Goal: Navigation & Orientation: Find specific page/section

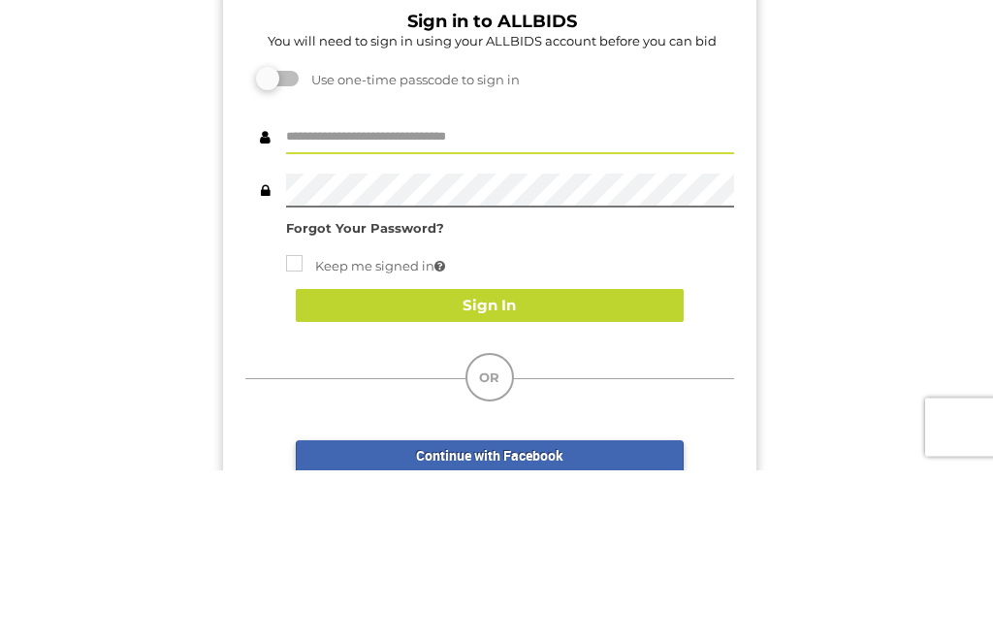
scroll to position [172, 0]
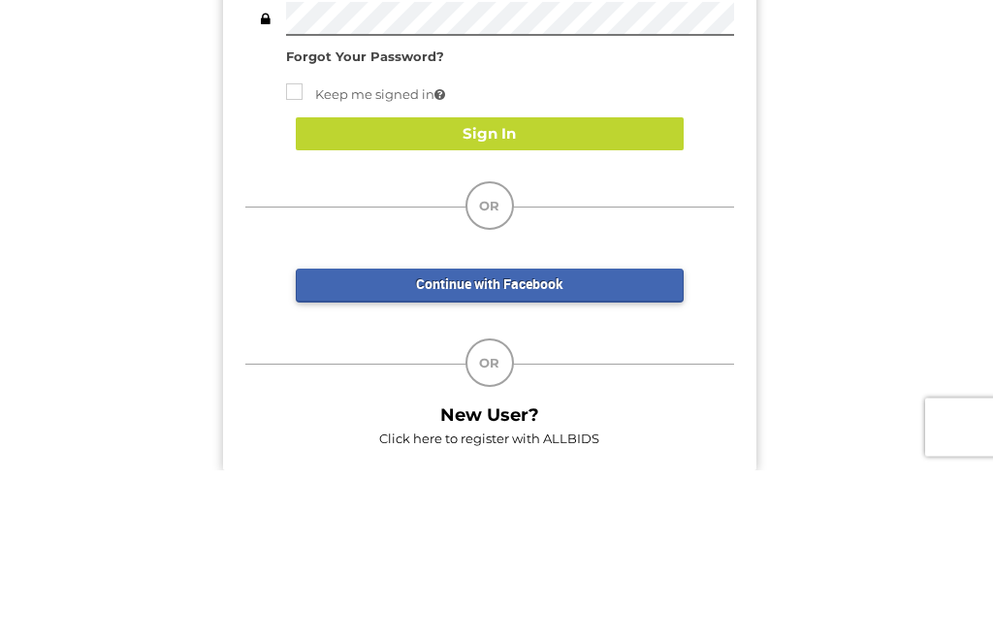
type input "**********"
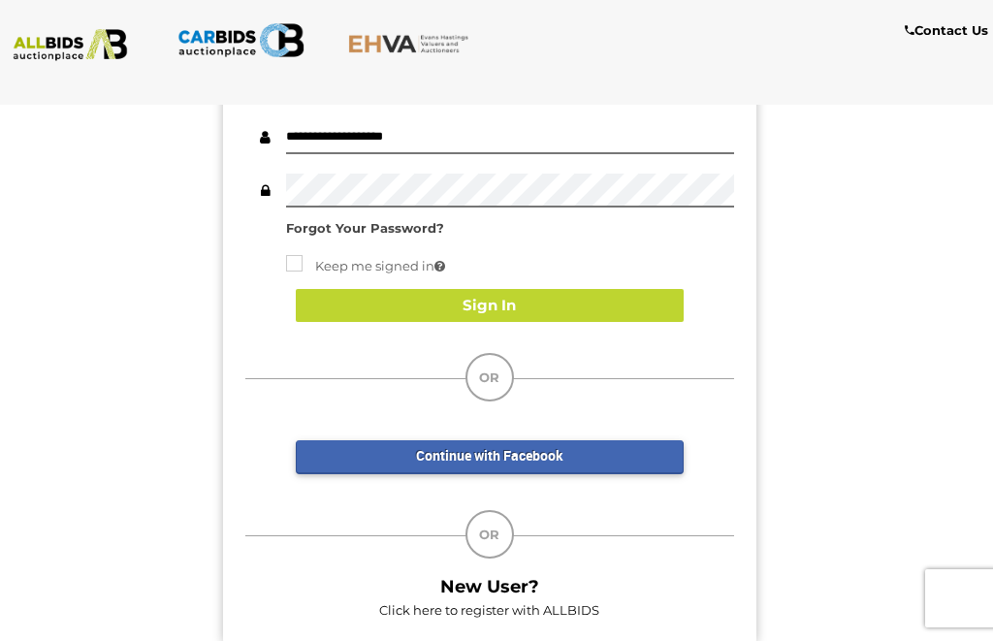
click at [595, 312] on button "Sign In" at bounding box center [490, 306] width 388 height 34
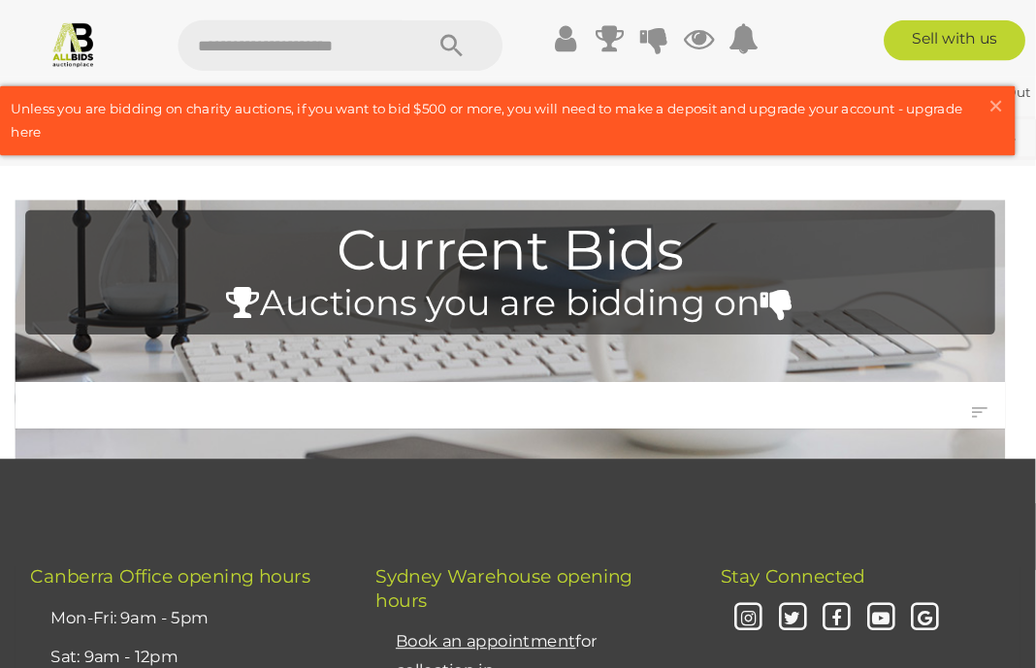
scroll to position [5, 0]
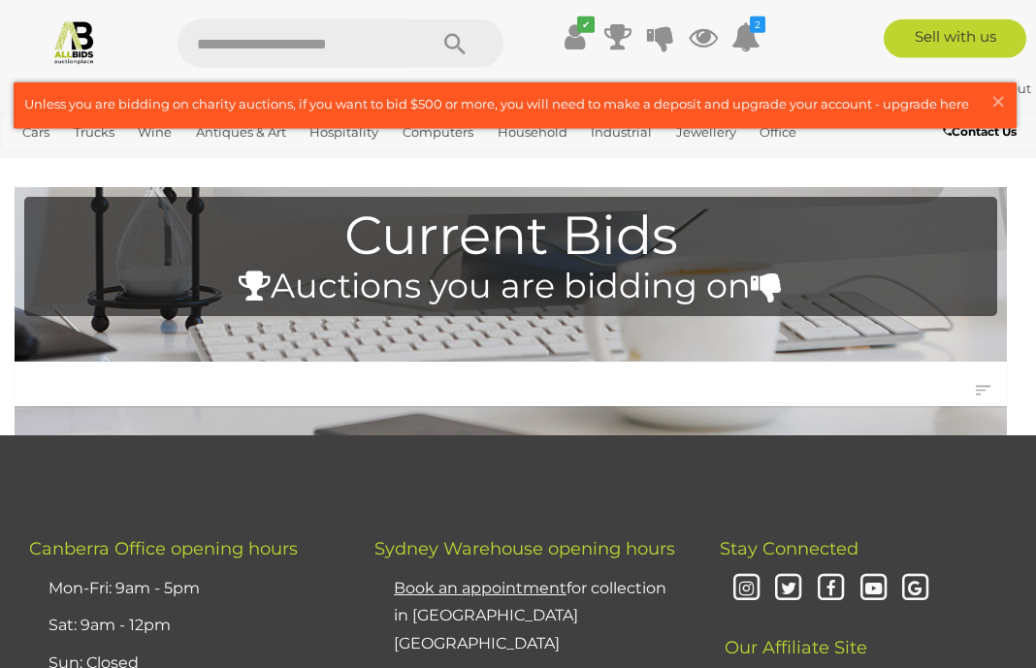
click at [992, 98] on span "×" at bounding box center [998, 101] width 17 height 38
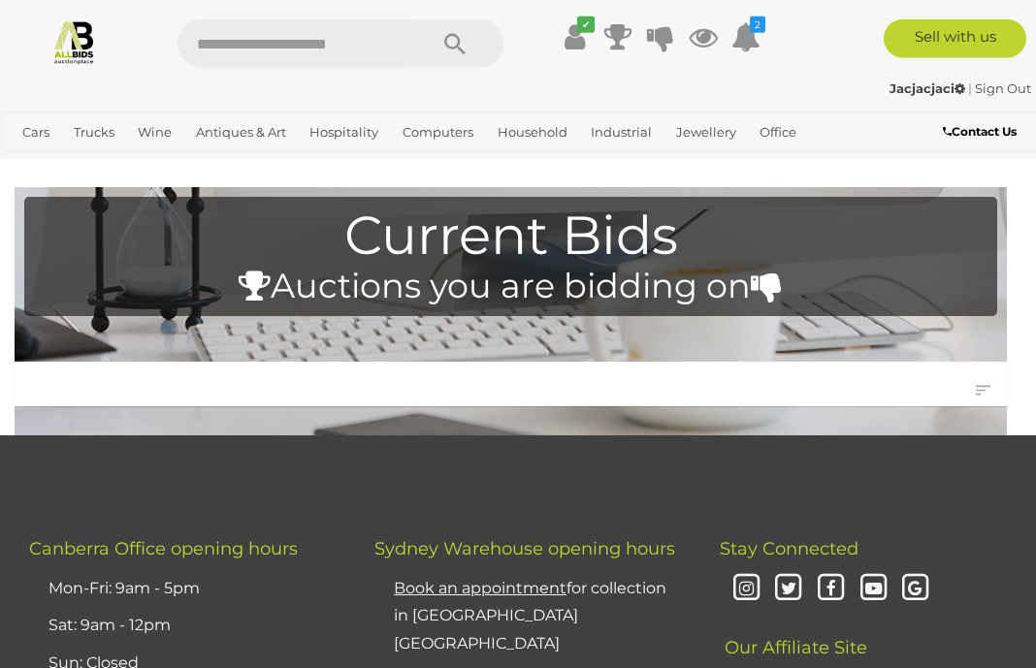
click at [0, 0] on link "View All Antiques & Art Auctions" at bounding box center [0, 0] width 0 height 0
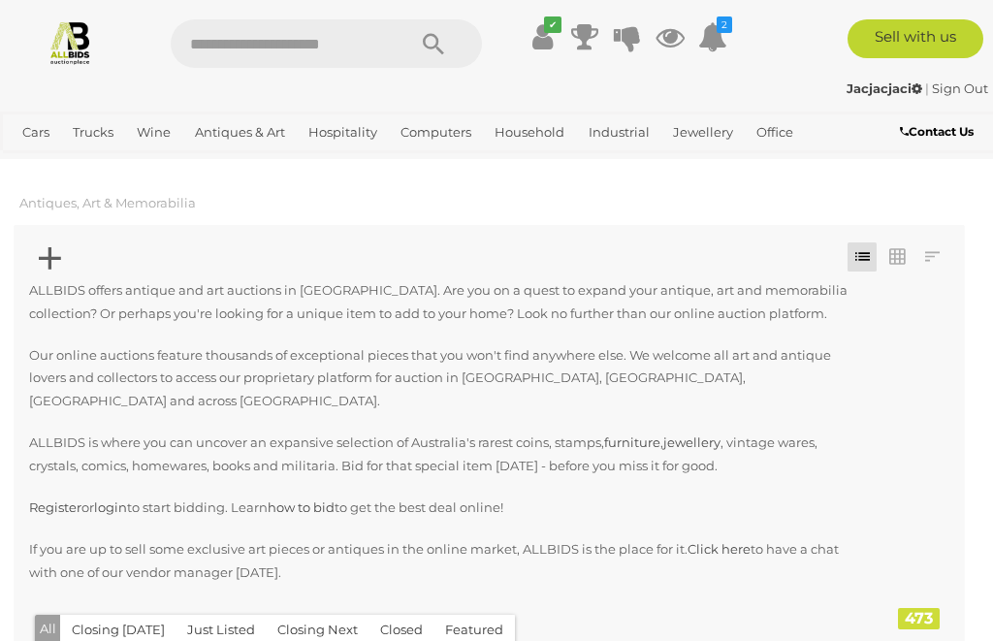
click at [895, 254] on link at bounding box center [897, 257] width 29 height 29
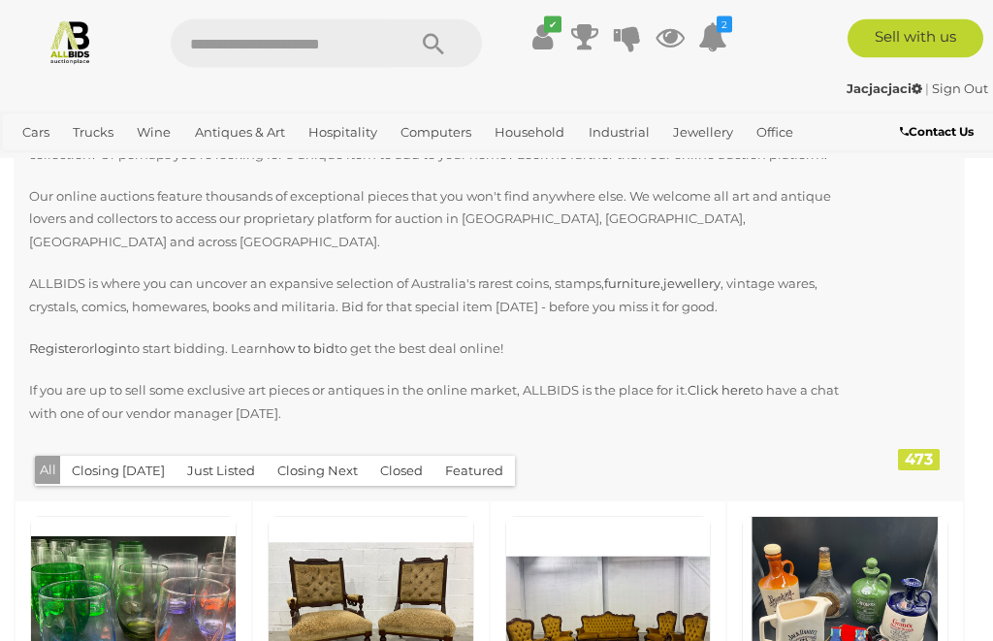
scroll to position [159, 0]
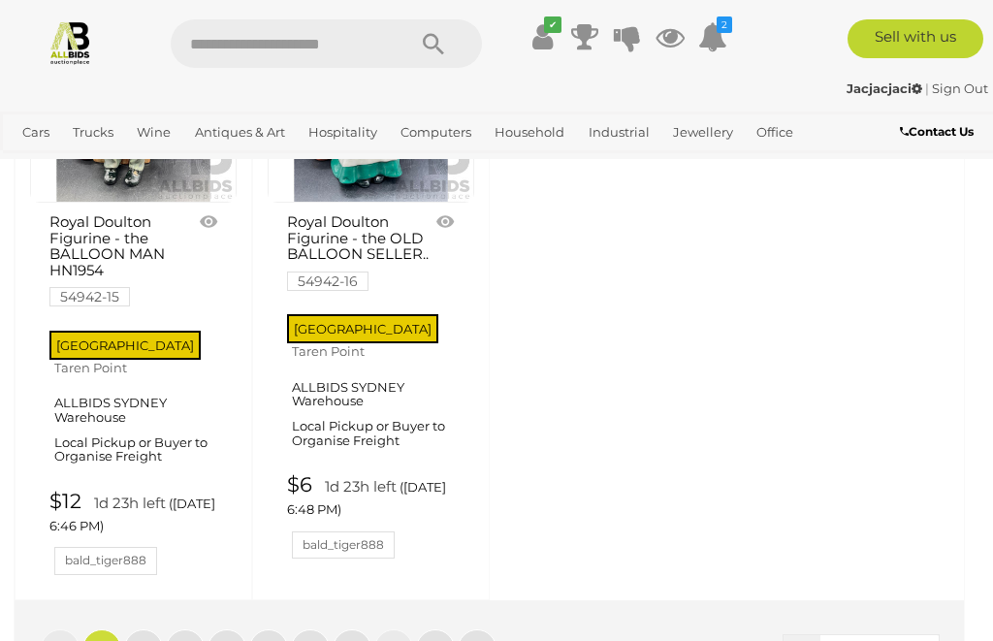
click at [919, 640] on span "100" at bounding box center [916, 650] width 22 height 16
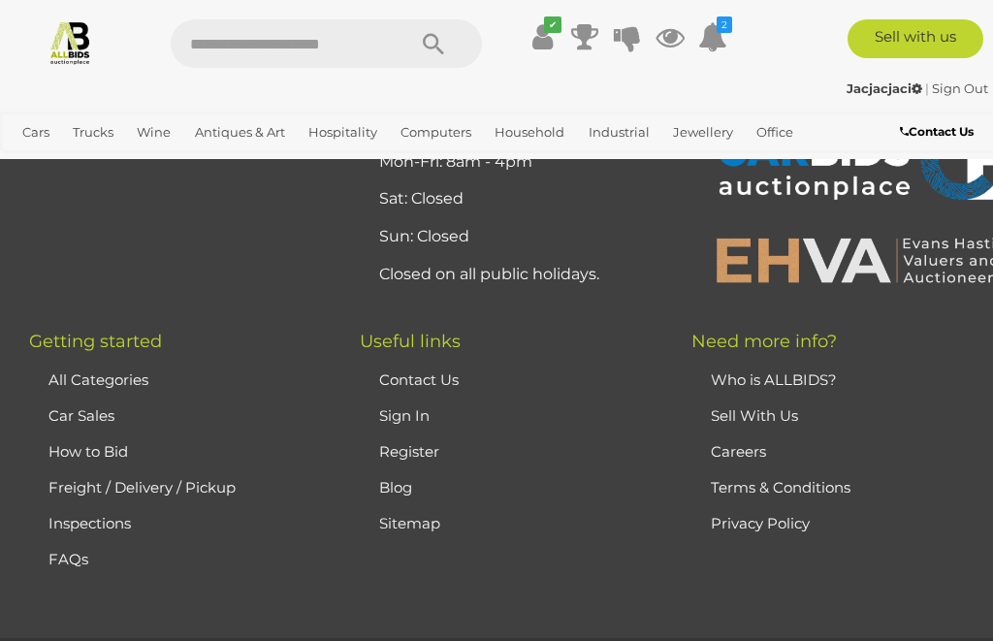
scroll to position [438, 0]
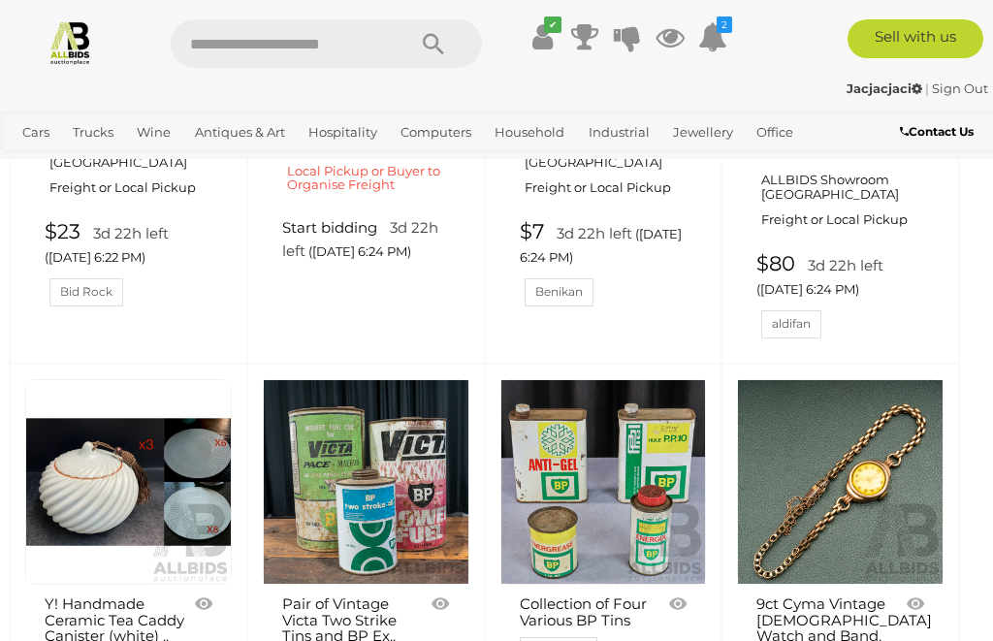
scroll to position [11573, 5]
